Goal: Task Accomplishment & Management: Manage account settings

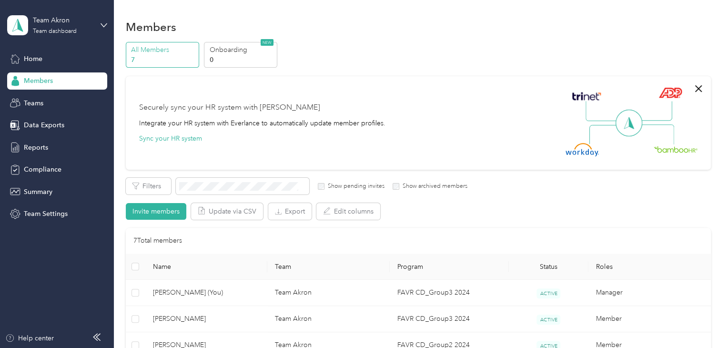
scroll to position [48, 0]
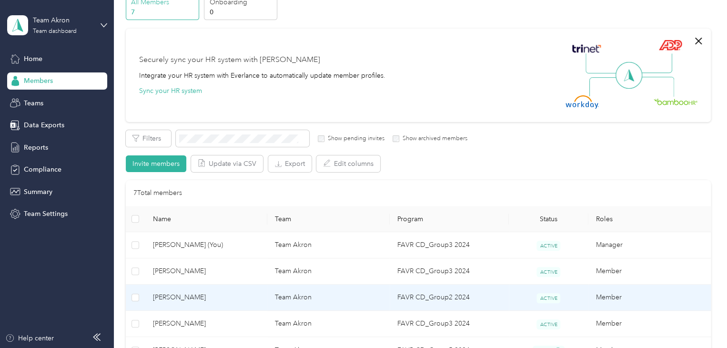
click at [183, 298] on span "[PERSON_NAME]" at bounding box center [206, 297] width 107 height 10
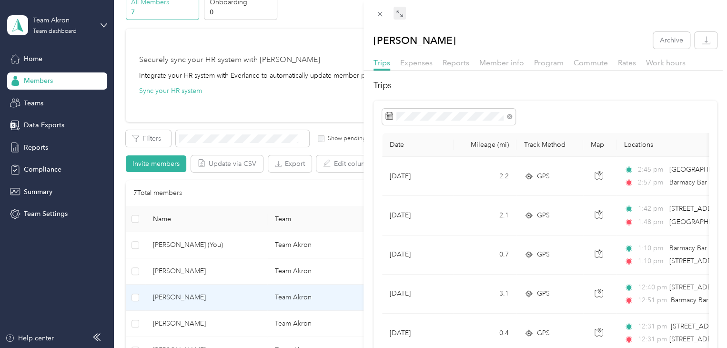
click at [397, 11] on icon at bounding box center [398, 11] width 3 height 3
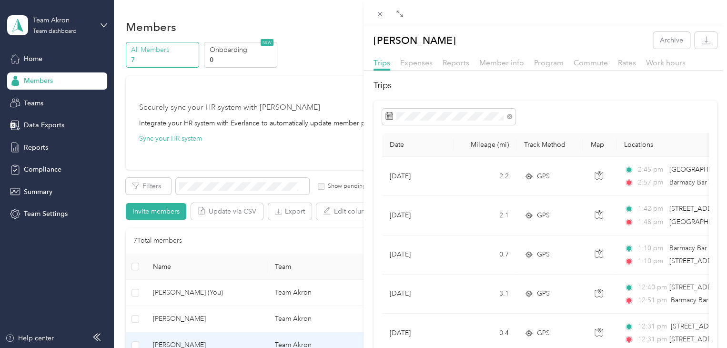
click at [399, 20] on div "Expand" at bounding box center [400, 27] width 30 height 17
click at [397, 13] on icon at bounding box center [400, 14] width 8 height 8
click at [398, 12] on icon at bounding box center [398, 11] width 3 height 3
click at [395, 13] on span at bounding box center [400, 13] width 12 height 13
click at [397, 13] on icon at bounding box center [398, 11] width 3 height 3
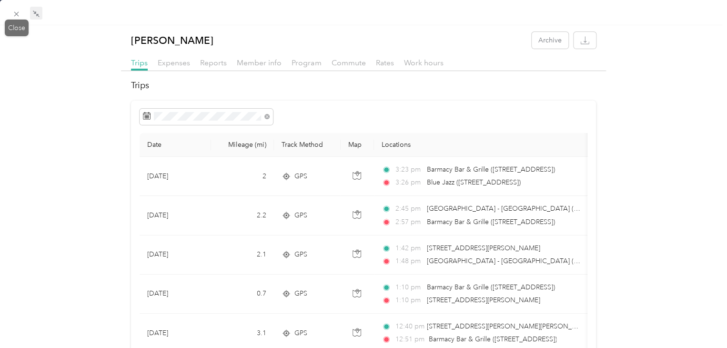
click at [11, 22] on div "Close" at bounding box center [17, 28] width 24 height 17
click at [16, 12] on icon at bounding box center [16, 14] width 8 height 8
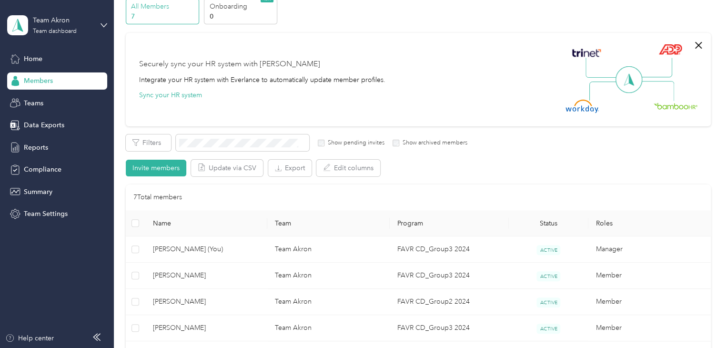
scroll to position [143, 0]
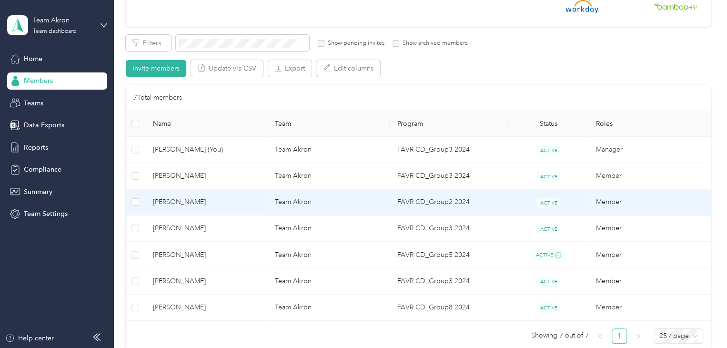
click at [181, 208] on td "[PERSON_NAME]" at bounding box center [206, 202] width 122 height 26
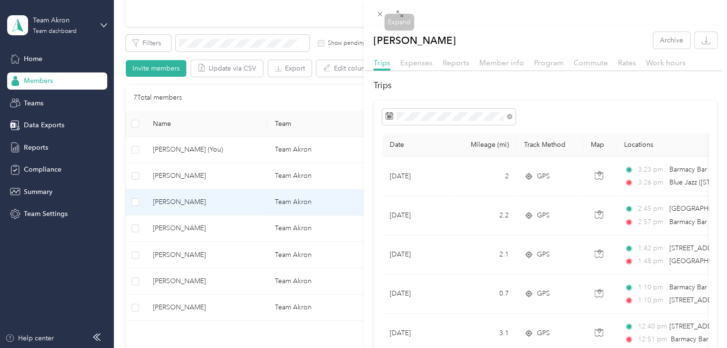
click at [406, 14] on div at bounding box center [546, 12] width 364 height 25
click at [399, 14] on icon at bounding box center [400, 14] width 8 height 8
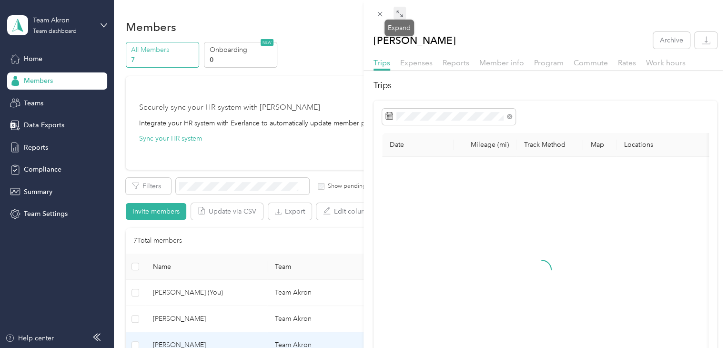
click at [403, 13] on span at bounding box center [400, 13] width 12 height 13
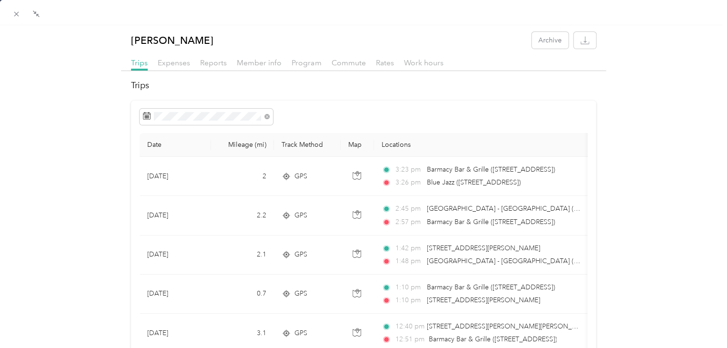
drag, startPoint x: 92, startPoint y: 124, endPoint x: 89, endPoint y: 227, distance: 103.5
drag, startPoint x: 89, startPoint y: 227, endPoint x: 29, endPoint y: 112, distance: 130.0
click at [17, 9] on span at bounding box center [16, 13] width 13 height 13
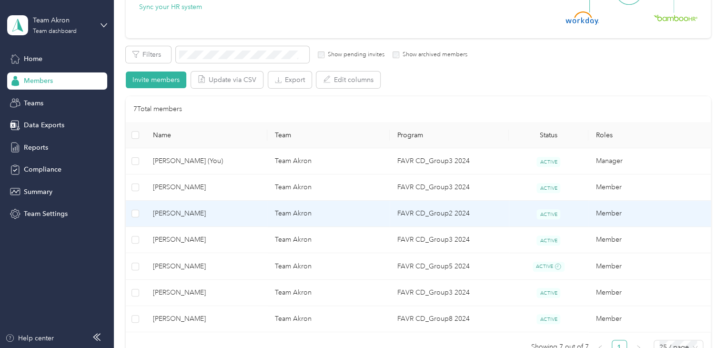
scroll to position [143, 0]
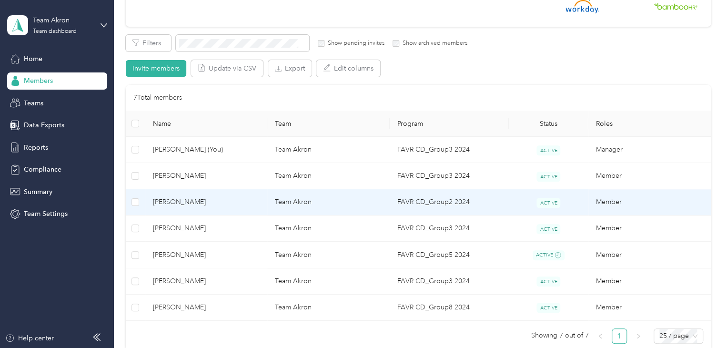
click at [179, 199] on span "[PERSON_NAME]" at bounding box center [206, 202] width 107 height 10
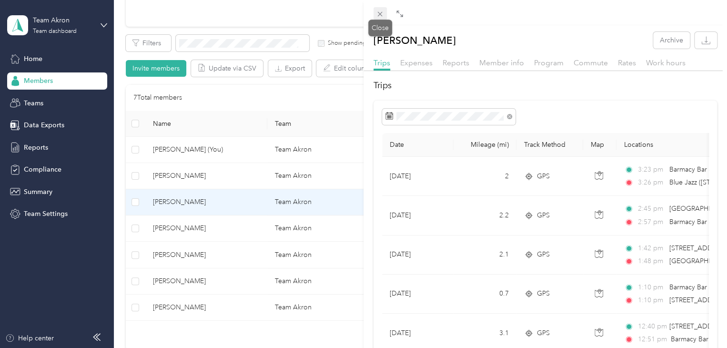
click at [379, 14] on icon at bounding box center [380, 14] width 5 height 5
